Goal: Share content: Share content

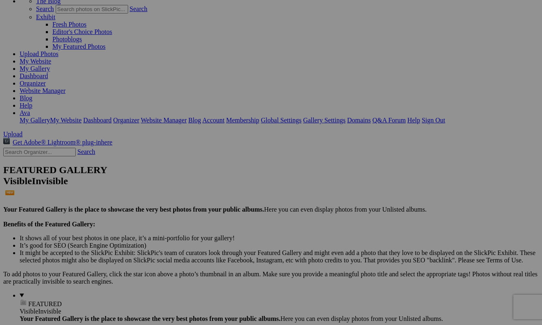
scroll to position [2, 0]
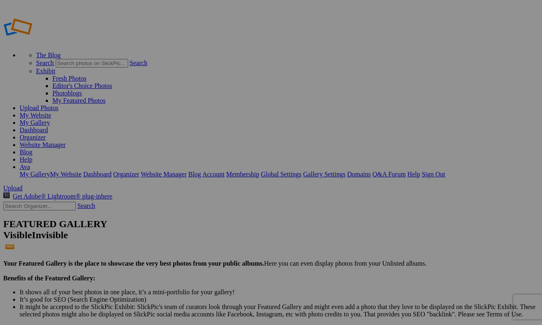
scroll to position [0, 0]
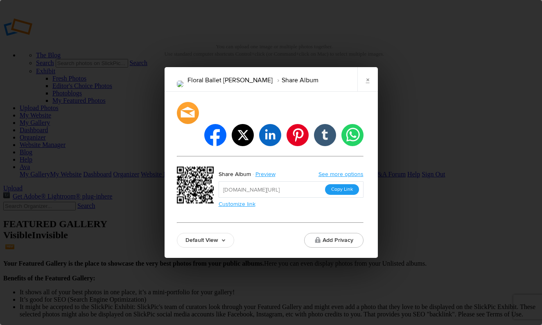
click at [338, 184] on button "Copy Link" at bounding box center [342, 189] width 34 height 11
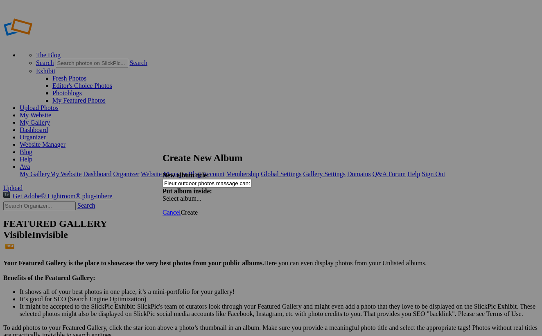
drag, startPoint x: 0, startPoint y: 0, endPoint x: 269, endPoint y: 176, distance: 321.1
click at [252, 179] on input "Fleur outdoor photos massage candle" at bounding box center [206, 183] width 89 height 9
type input "Fleur outdoor photos massage candles"
click at [198, 209] on span "Create" at bounding box center [188, 212] width 17 height 7
